Goal: Find specific page/section: Find specific page/section

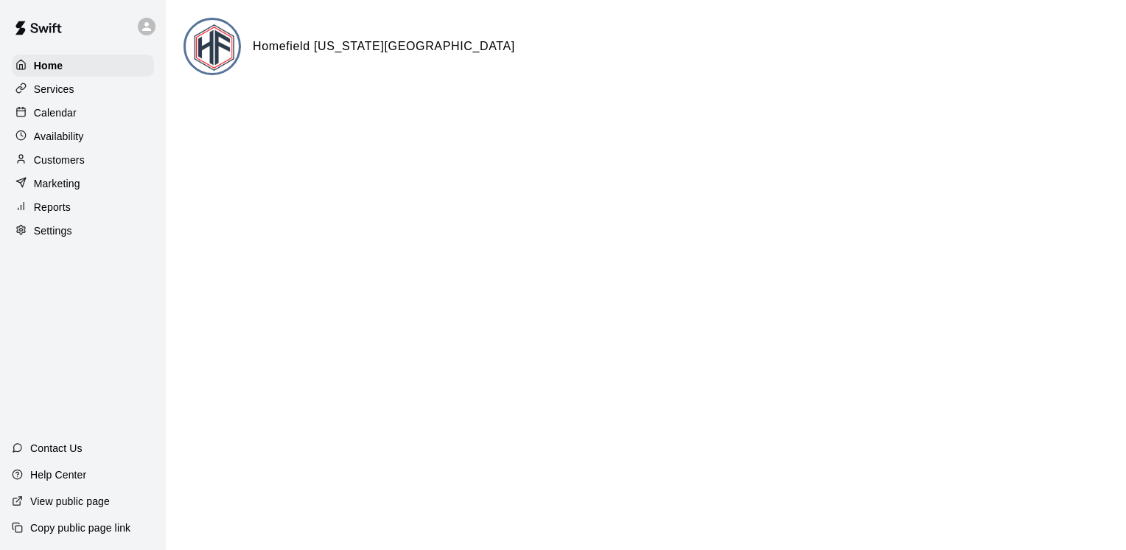
click at [74, 90] on div "Services" at bounding box center [83, 89] width 142 height 22
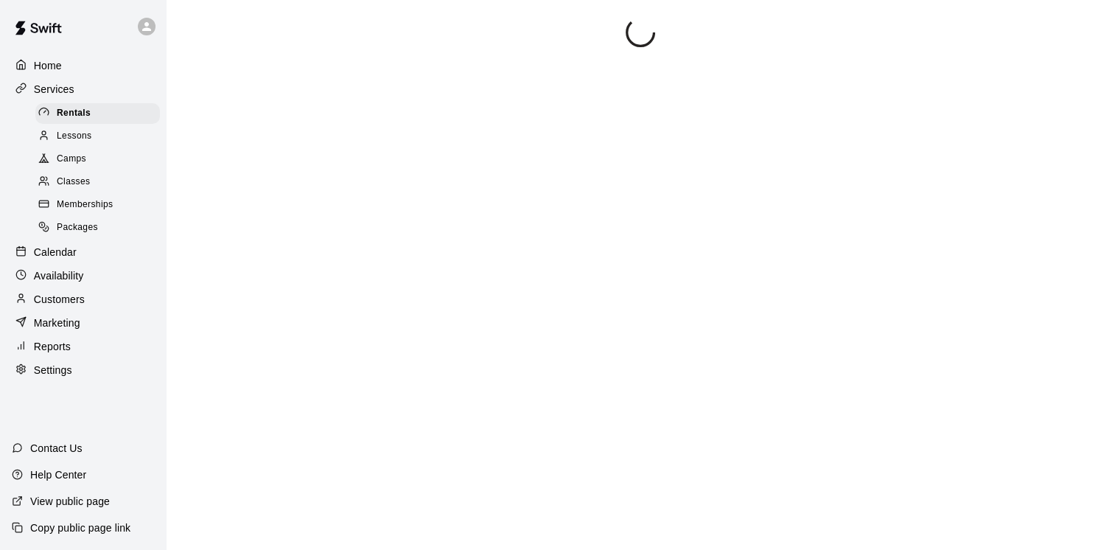
click at [94, 208] on span "Memberships" at bounding box center [85, 204] width 56 height 15
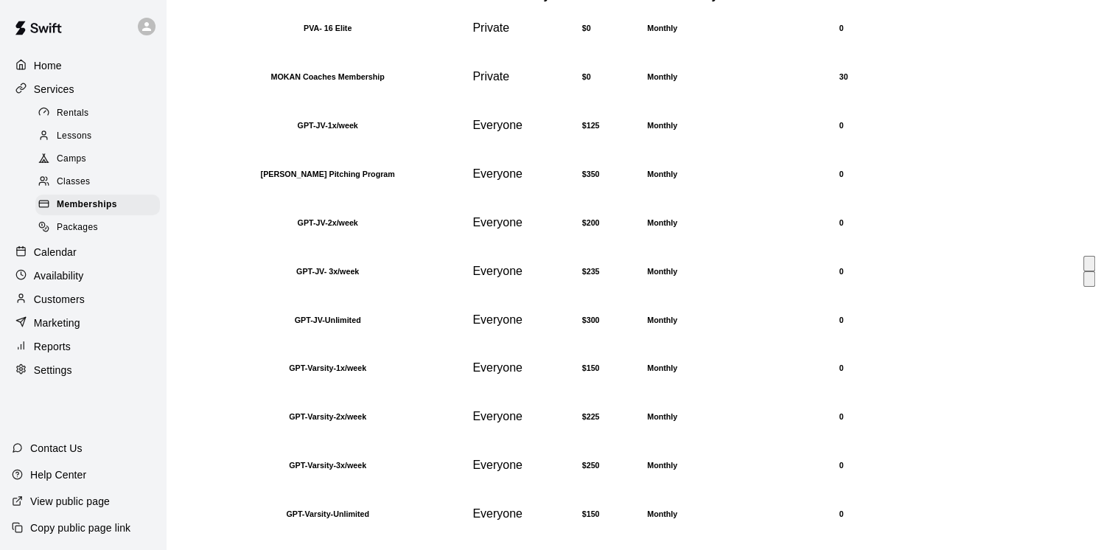
scroll to position [221, 0]
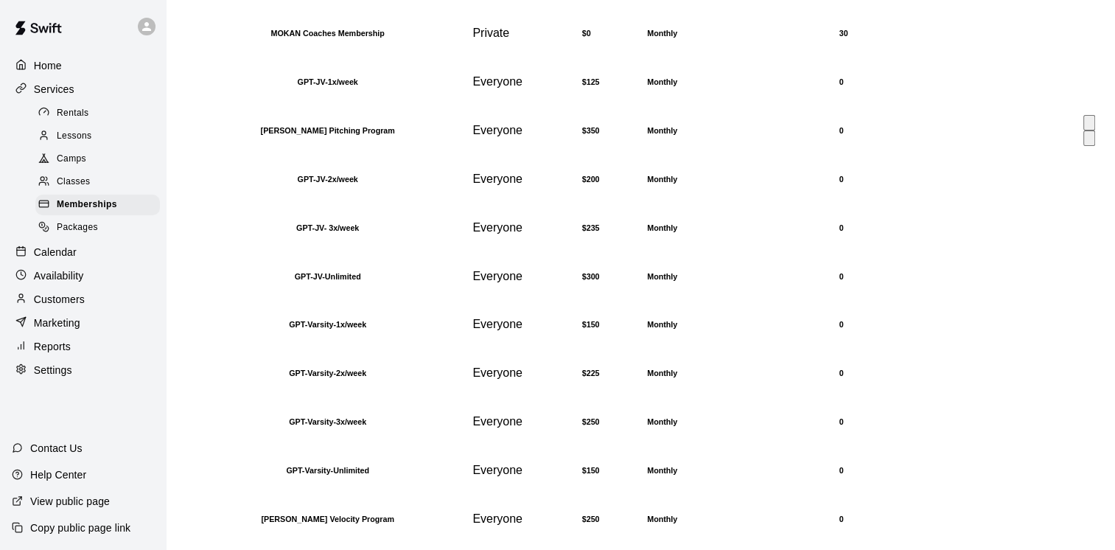
click at [401, 135] on h6 "[PERSON_NAME] Pitching Program" at bounding box center [328, 130] width 284 height 9
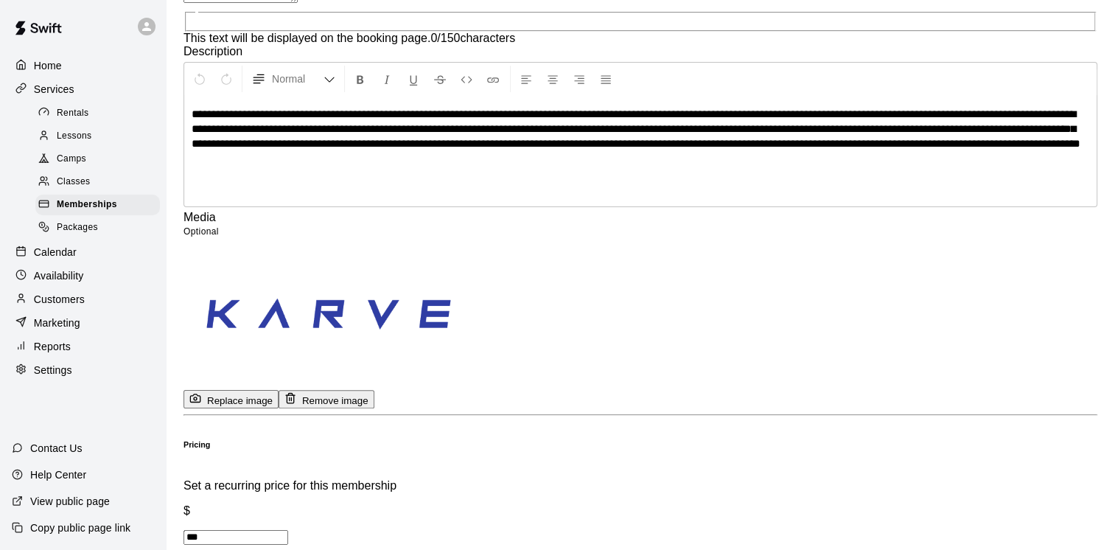
scroll to position [663, 0]
